Goal: Transaction & Acquisition: Purchase product/service

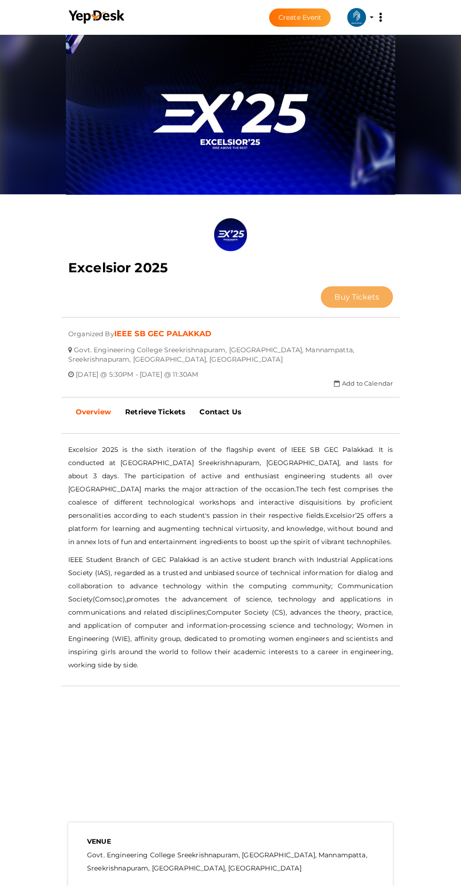
click at [334, 292] on span "Buy Tickets" at bounding box center [356, 296] width 45 height 9
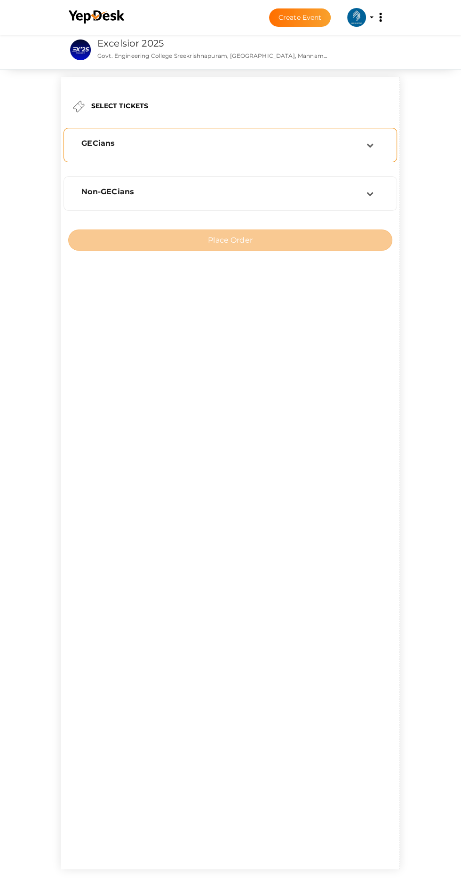
click at [343, 149] on div "GECians" at bounding box center [220, 145] width 292 height 13
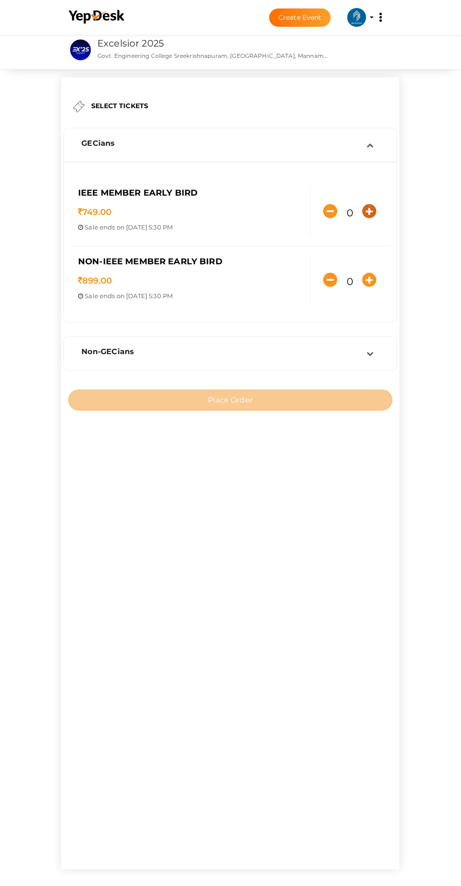
click at [362, 218] on icon "button" at bounding box center [369, 211] width 14 height 14
type input "1"
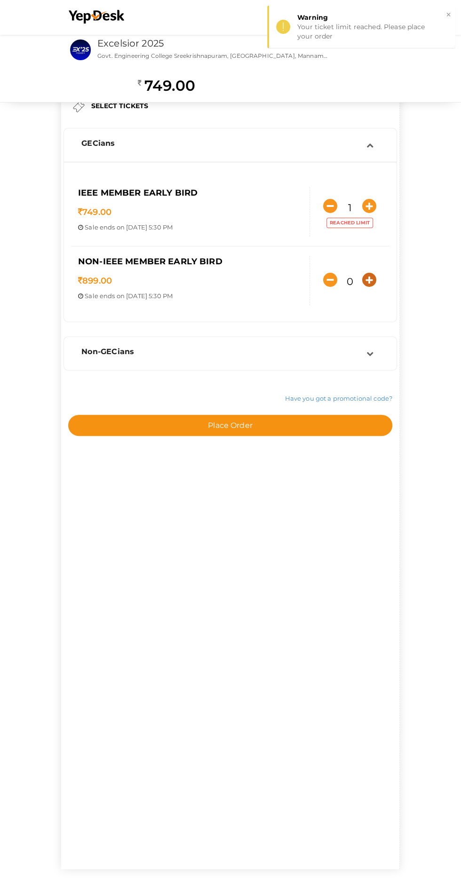
click at [362, 287] on icon "button" at bounding box center [369, 280] width 14 height 14
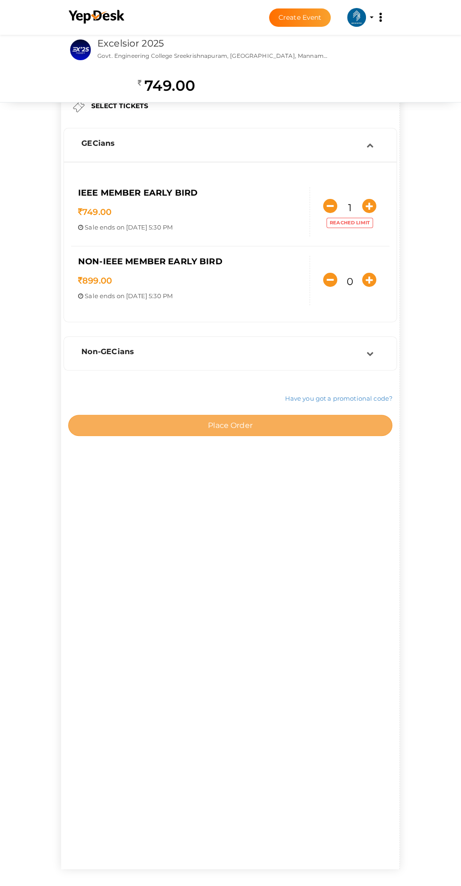
click at [284, 436] on button "Place Order" at bounding box center [230, 425] width 324 height 21
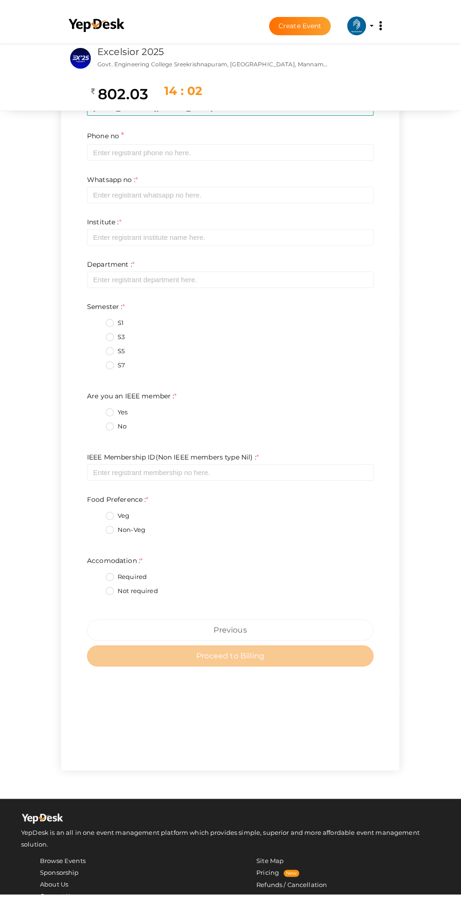
scroll to position [170, 0]
